Goal: Task Accomplishment & Management: Manage account settings

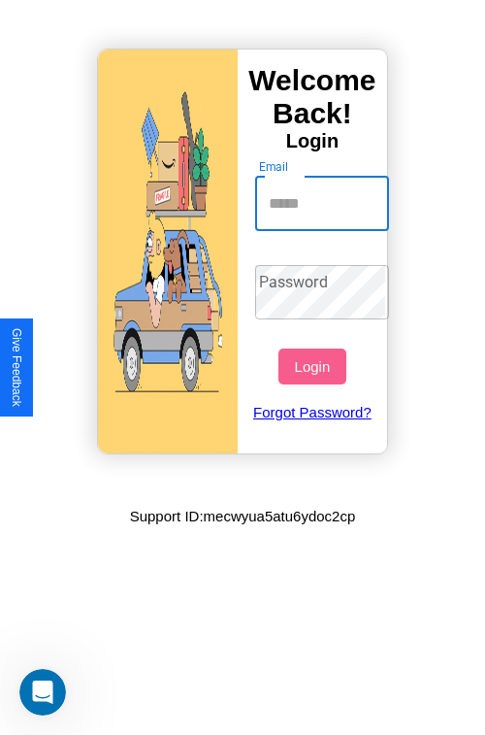
click at [324, 203] on input "Email" at bounding box center [322, 204] width 135 height 54
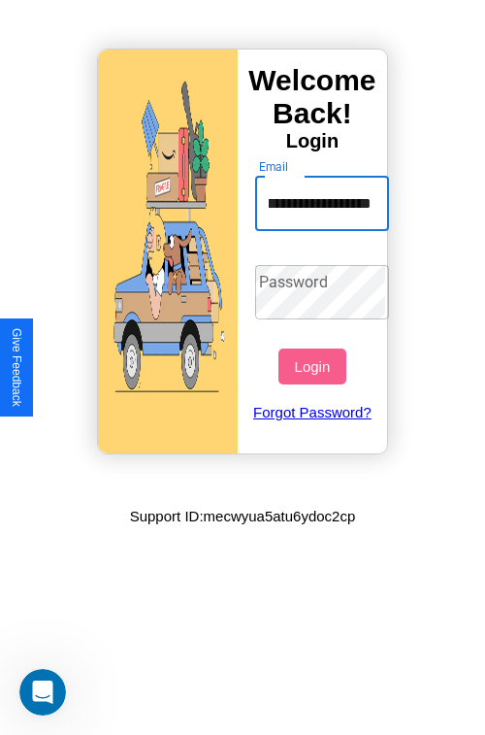
scroll to position [0, 45]
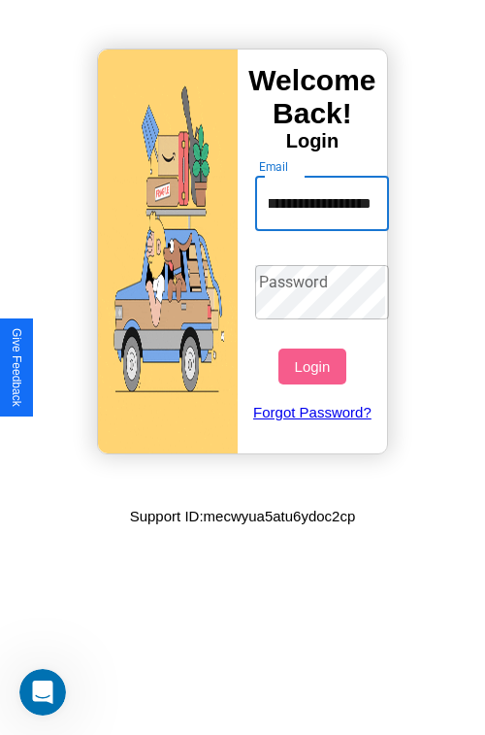
type input "**********"
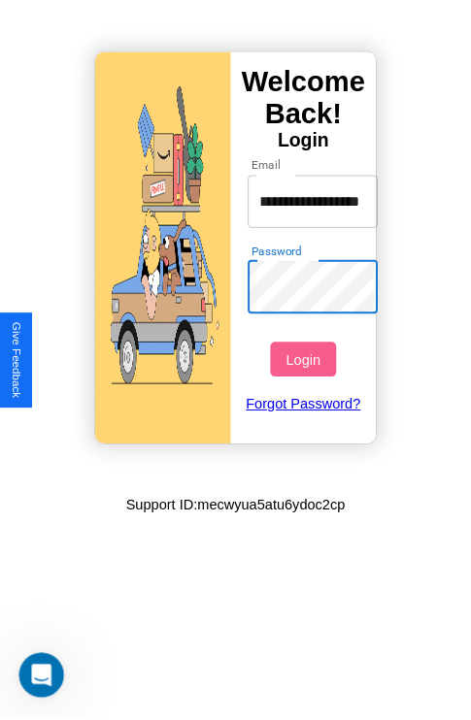
scroll to position [0, 0]
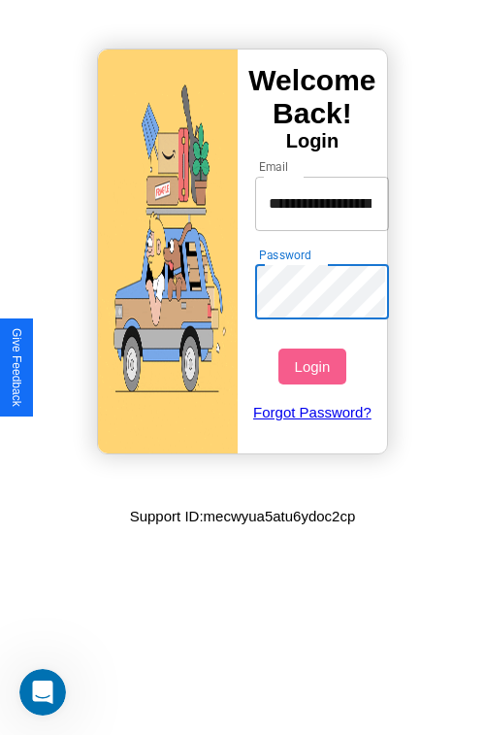
click at [314, 366] on button "Login" at bounding box center [312, 366] width 67 height 36
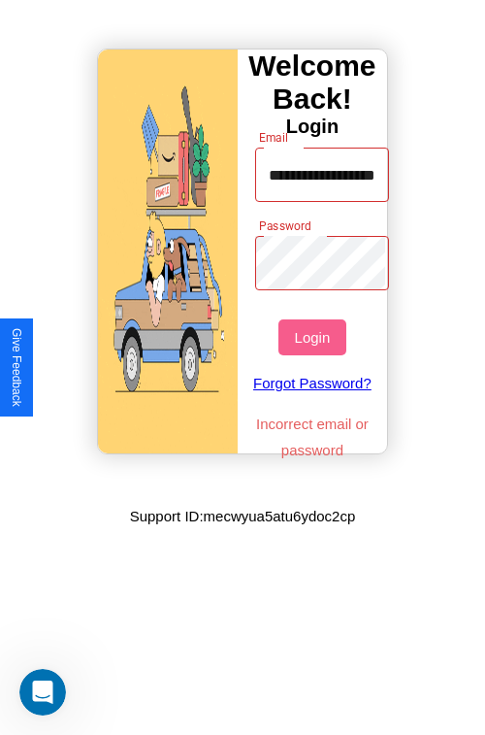
click at [314, 337] on button "Login" at bounding box center [312, 337] width 67 height 36
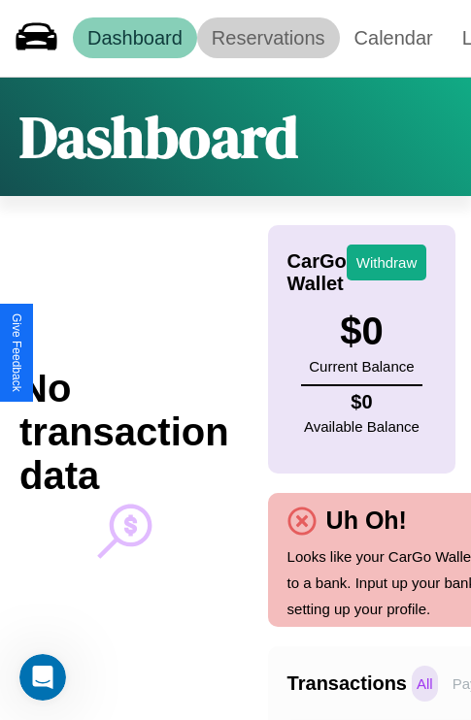
click at [268, 38] on link "Reservations" at bounding box center [268, 37] width 143 height 41
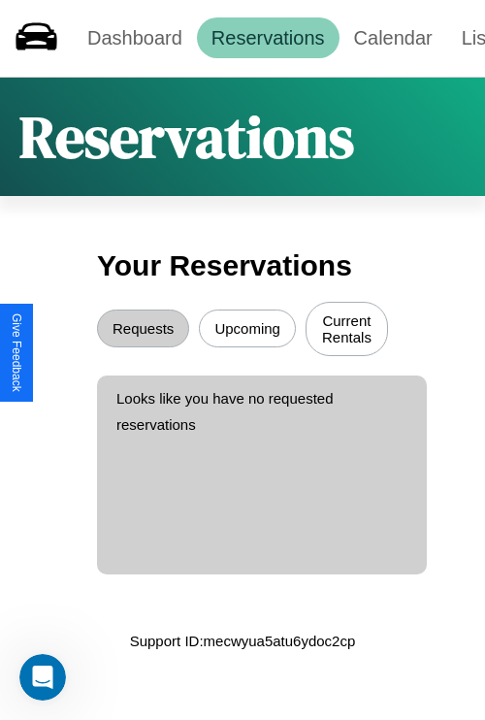
click at [247, 331] on button "Upcoming" at bounding box center [247, 329] width 97 height 38
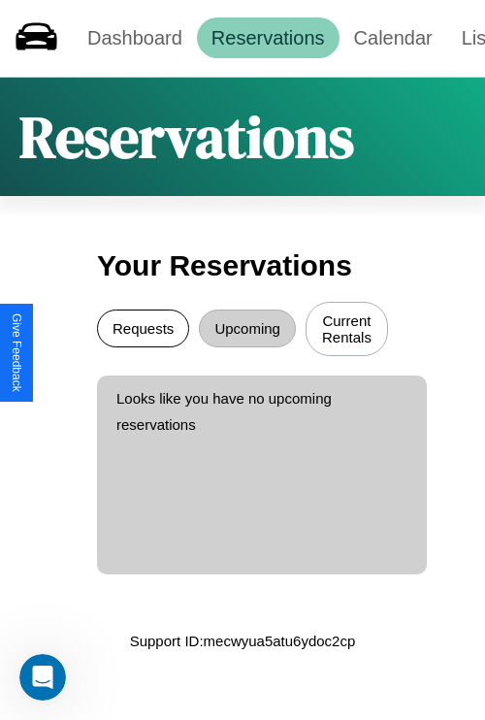
click at [143, 331] on button "Requests" at bounding box center [143, 329] width 92 height 38
